Goal: Information Seeking & Learning: Check status

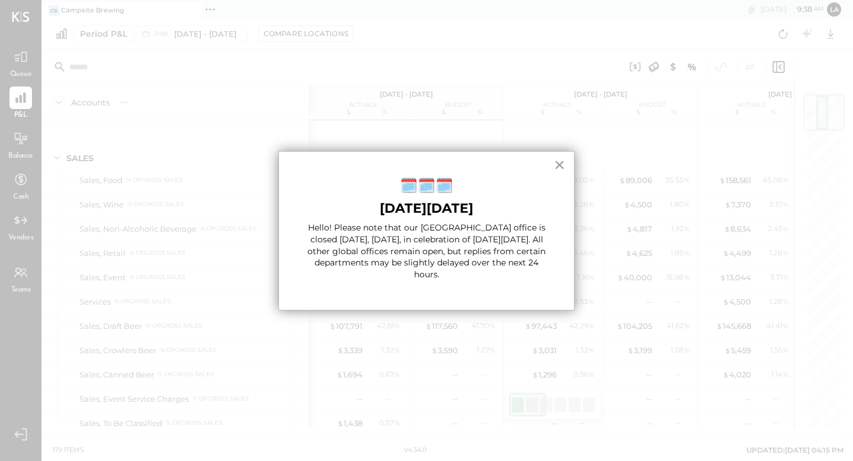
scroll to position [47, 0]
click at [560, 168] on button "×" at bounding box center [559, 164] width 11 height 19
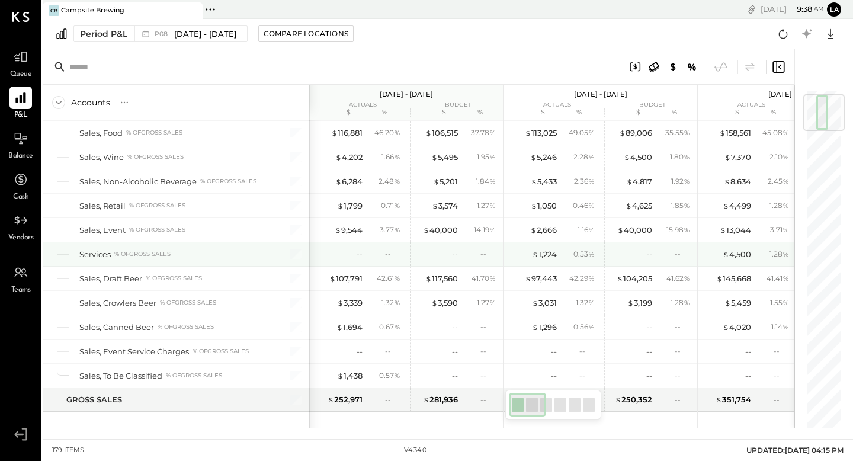
scroll to position [0, 0]
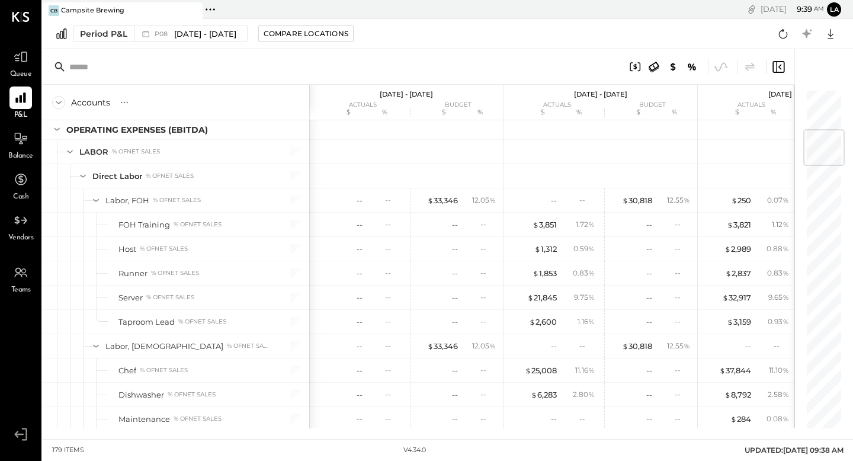
scroll to position [341, 0]
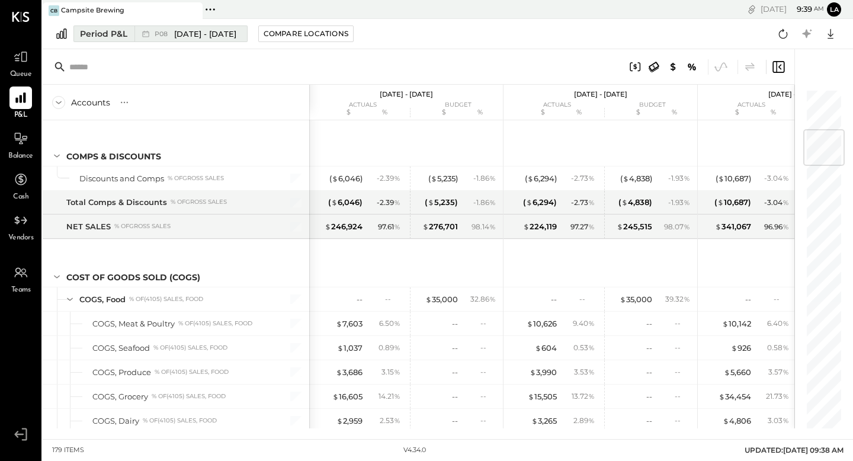
click at [158, 35] on span "P08" at bounding box center [163, 34] width 17 height 7
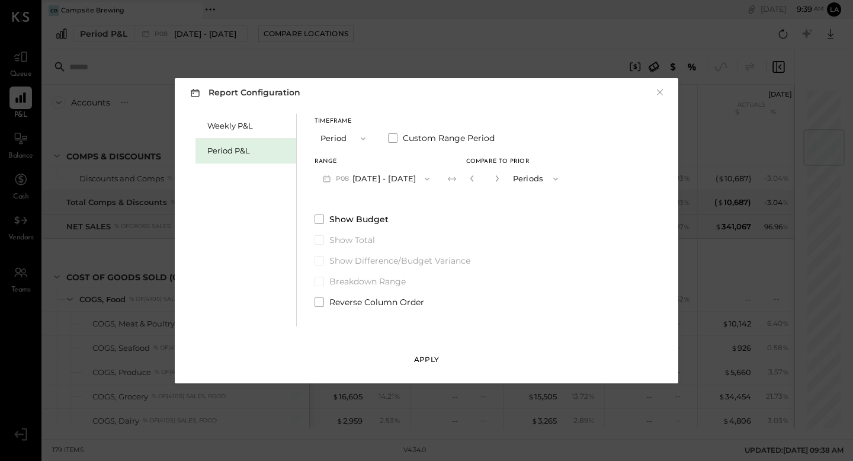
click at [417, 355] on div "Apply" at bounding box center [426, 359] width 25 height 10
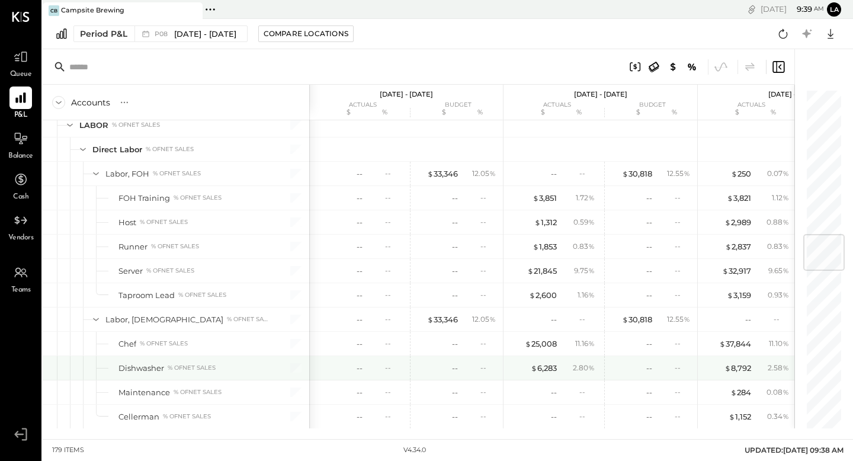
scroll to position [1216, 0]
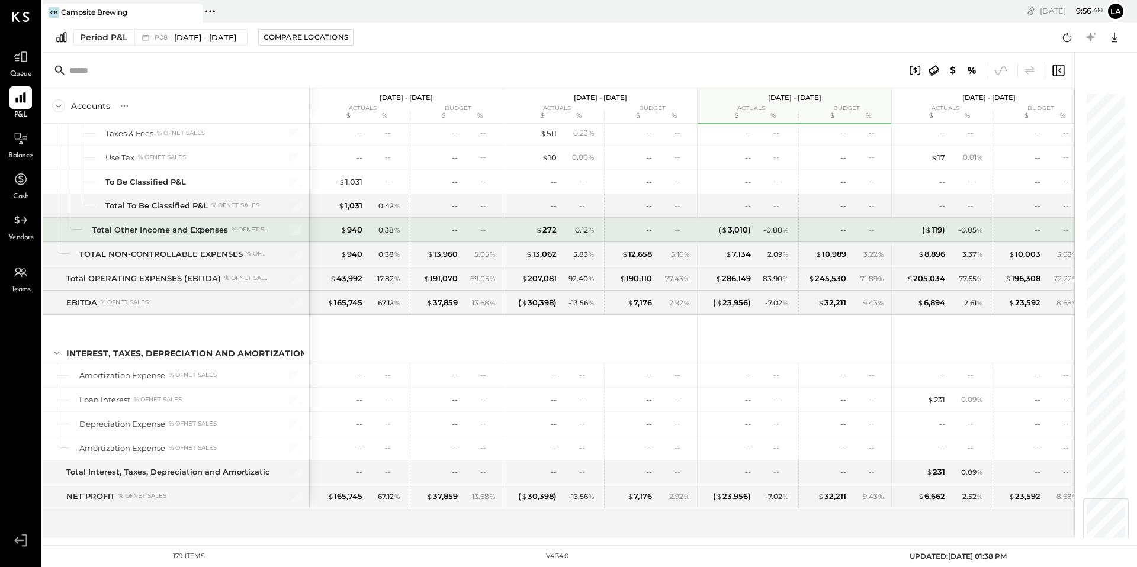
scroll to position [3320, 0]
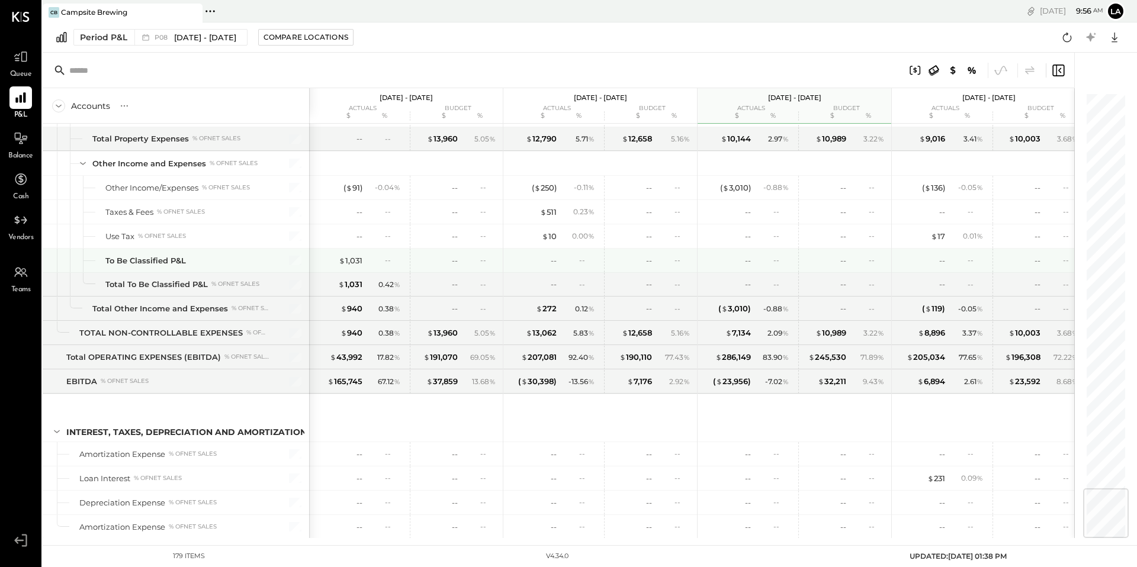
drag, startPoint x: 349, startPoint y: 256, endPoint x: 392, endPoint y: 256, distance: 42.6
click at [349, 256] on div "$ 1,031" at bounding box center [351, 260] width 24 height 11
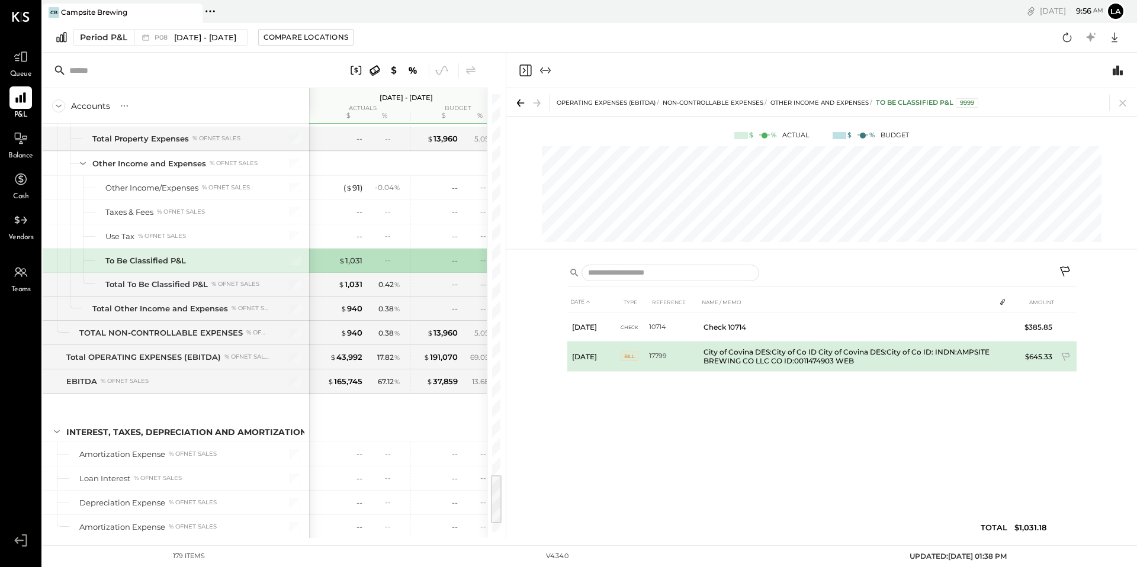
click at [631, 355] on span "BILL" at bounding box center [630, 356] width 18 height 9
click at [737, 356] on td "City of Covina DES:City of Co ID City of Covina DES:City of Co ID: INDN:AMPSITE…" at bounding box center [847, 357] width 296 height 30
click at [717, 358] on td "City of Covina DES:City of Co ID City of Covina DES:City of Co ID: INDN:AMPSITE…" at bounding box center [847, 357] width 296 height 30
click at [632, 355] on span "BILL" at bounding box center [630, 356] width 18 height 9
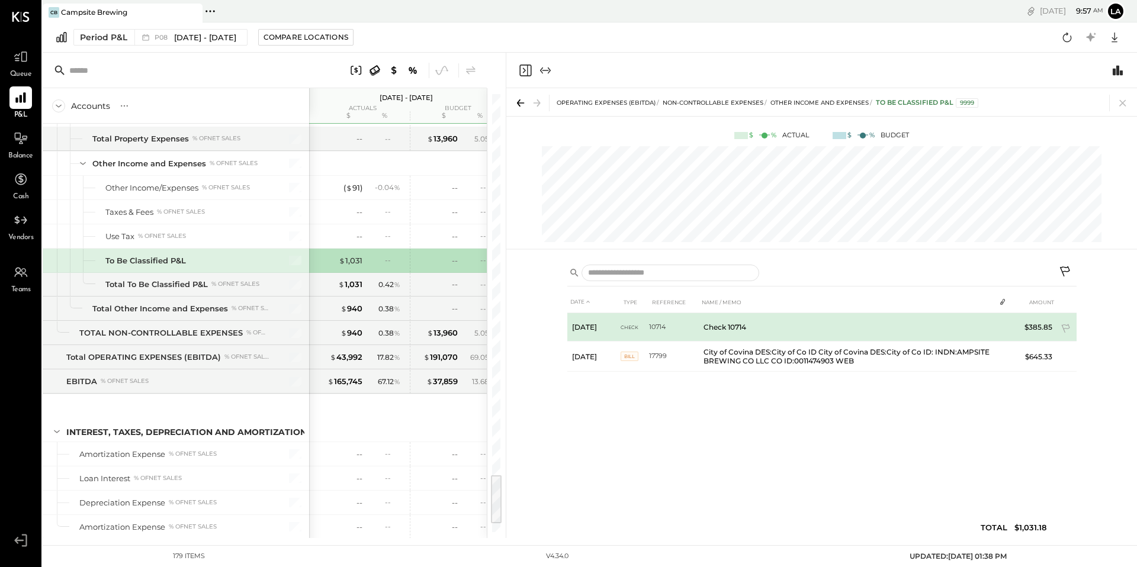
click at [724, 329] on td "Check 10714" at bounding box center [847, 327] width 296 height 28
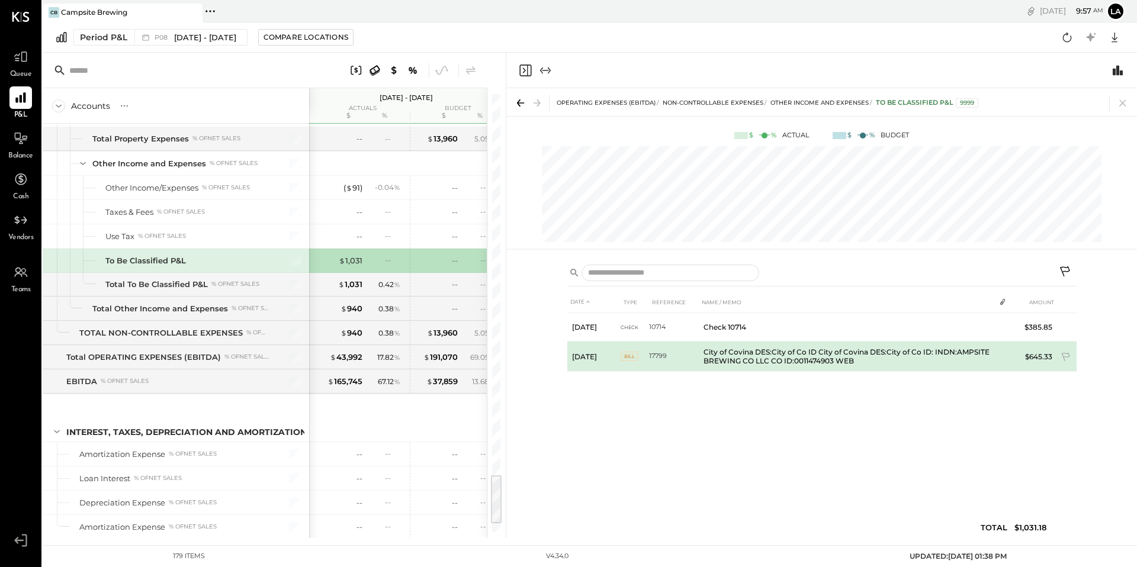
click at [904, 354] on td "City of Covina DES:City of Co ID City of Covina DES:City of Co ID: INDN:AMPSITE…" at bounding box center [847, 357] width 296 height 30
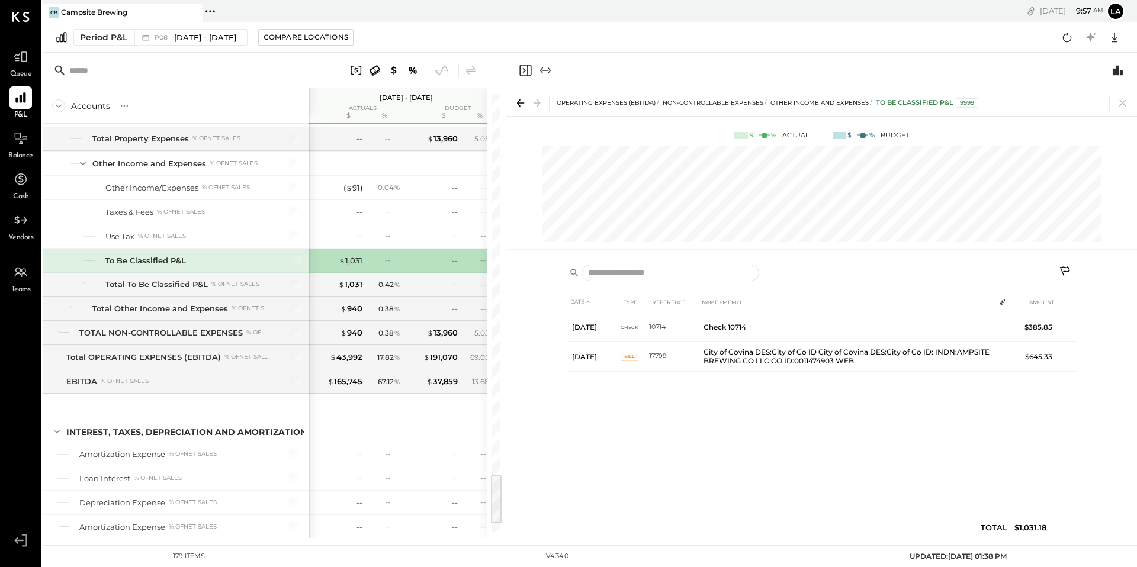
click at [523, 103] on icon at bounding box center [521, 102] width 7 height 1
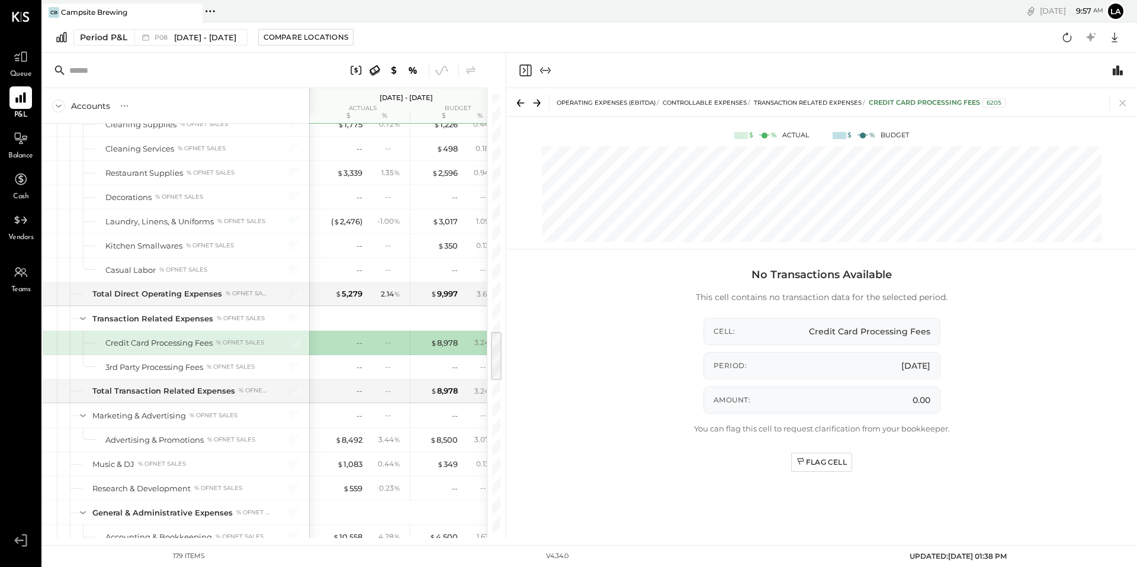
click at [539, 105] on icon at bounding box center [537, 103] width 17 height 17
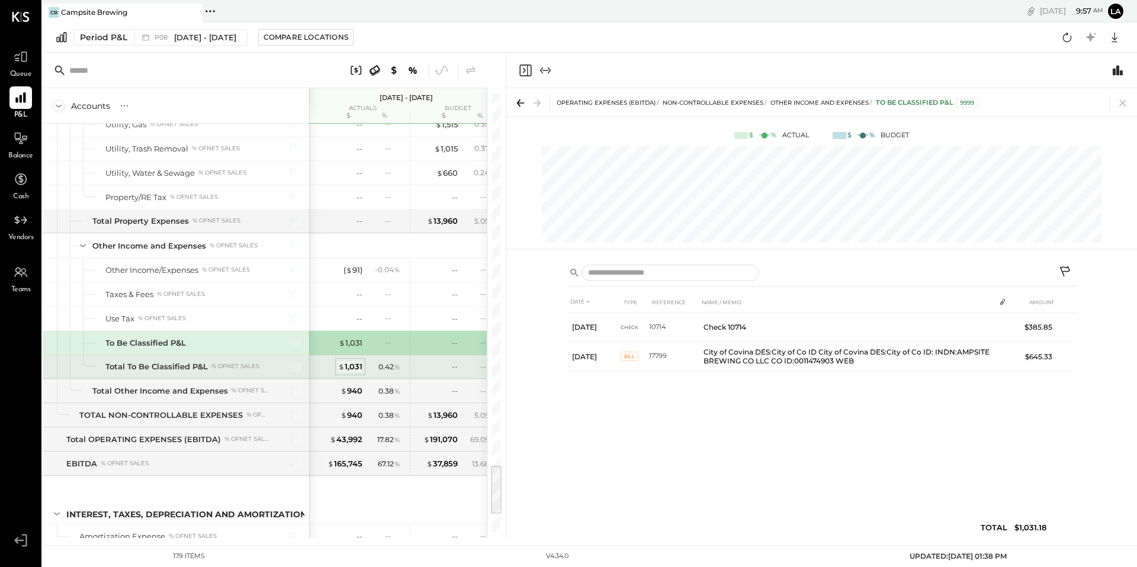
click at [356, 364] on div "$ 1,031" at bounding box center [350, 366] width 24 height 11
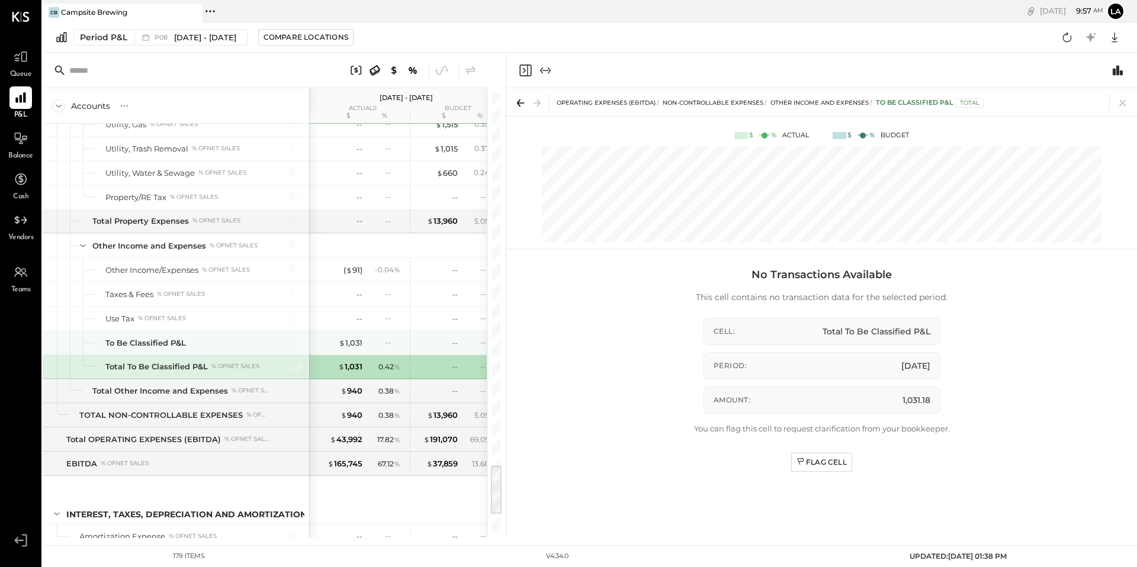
click at [346, 350] on div "$ 1,031 --" at bounding box center [359, 343] width 89 height 24
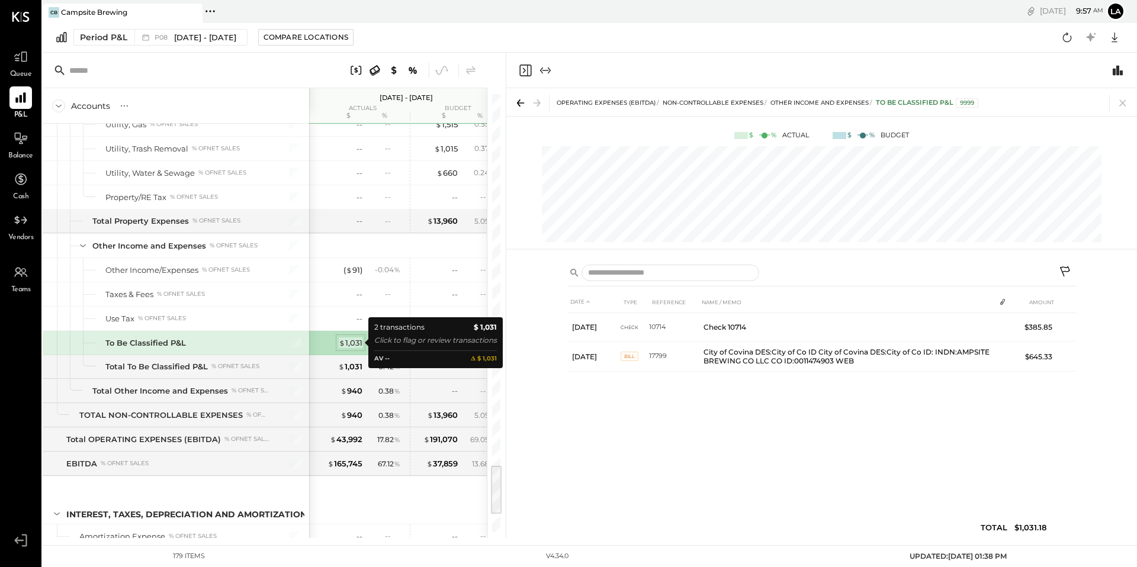
click at [348, 344] on div "$ 1,031" at bounding box center [351, 343] width 24 height 11
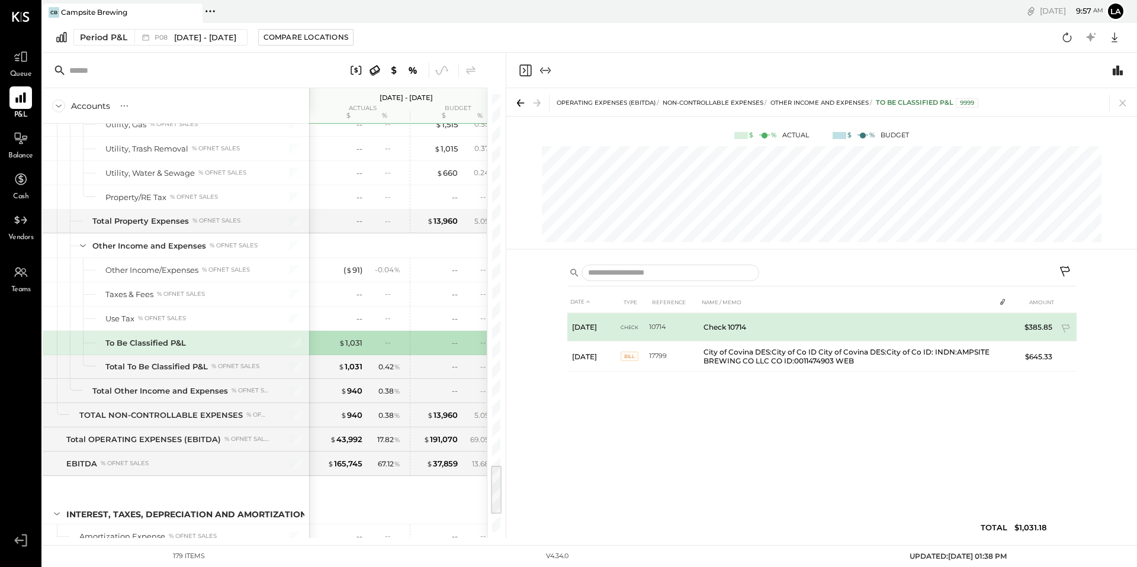
click at [713, 327] on td "Check 10714" at bounding box center [847, 327] width 296 height 28
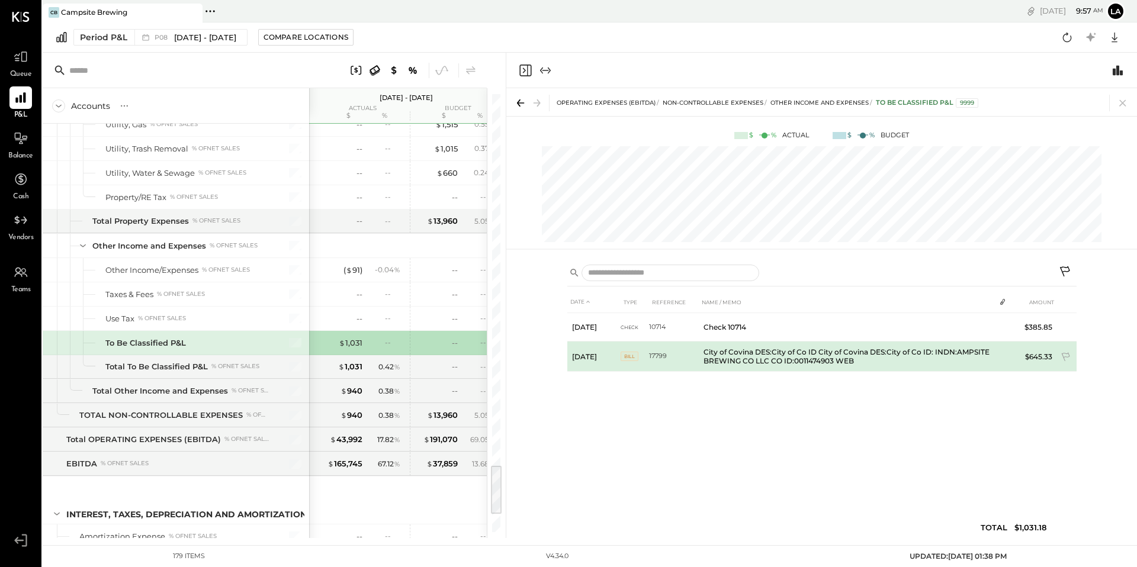
click at [687, 354] on td "17799" at bounding box center [674, 357] width 50 height 30
click at [623, 358] on span "BILL" at bounding box center [630, 356] width 18 height 9
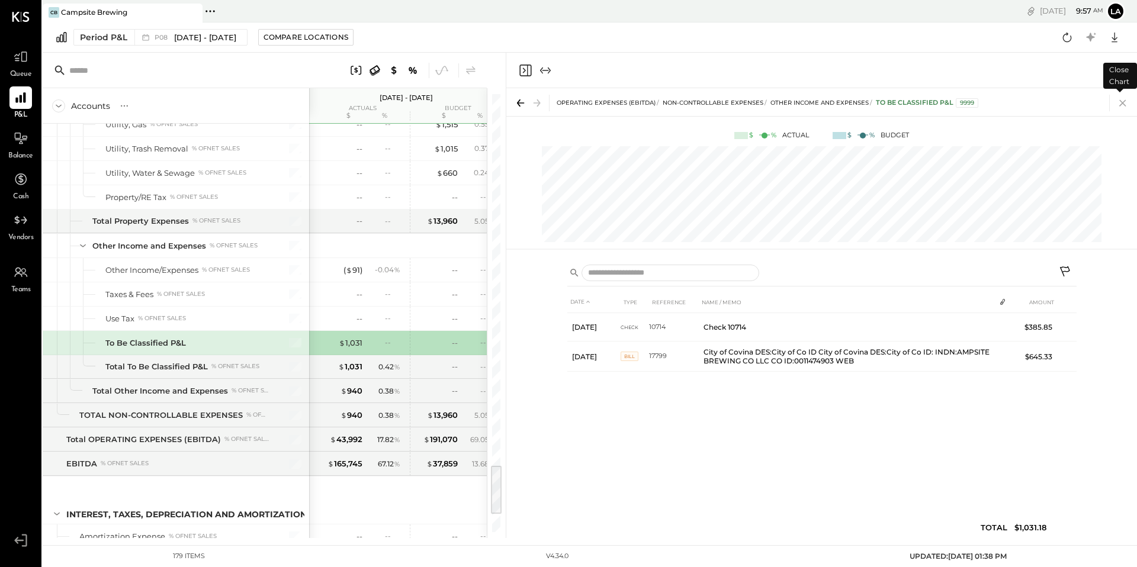
click at [1126, 110] on icon at bounding box center [1122, 103] width 17 height 17
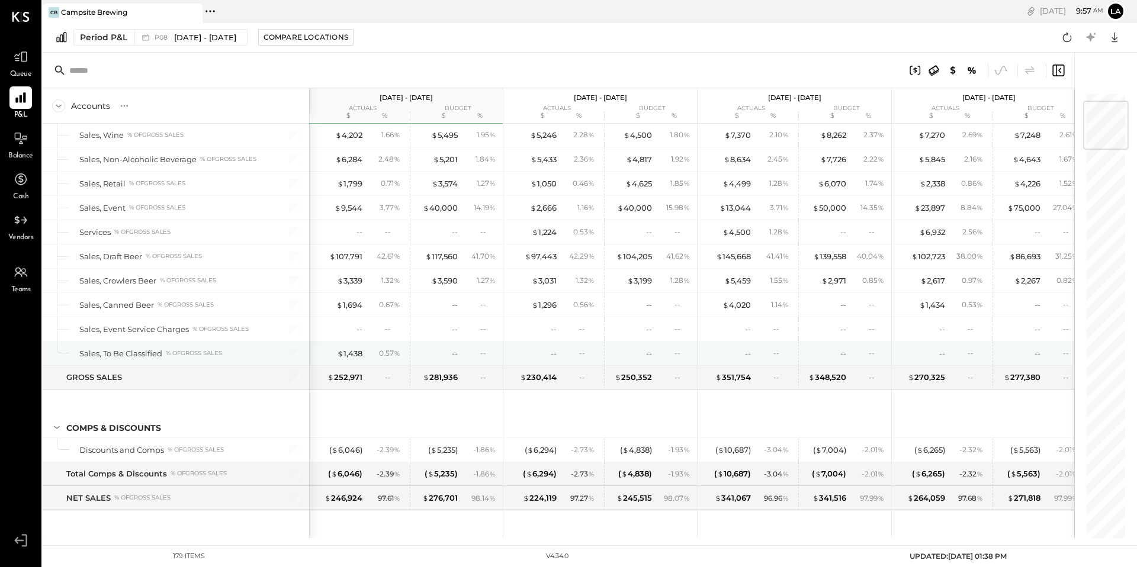
scroll to position [156, 0]
